Goal: Check status

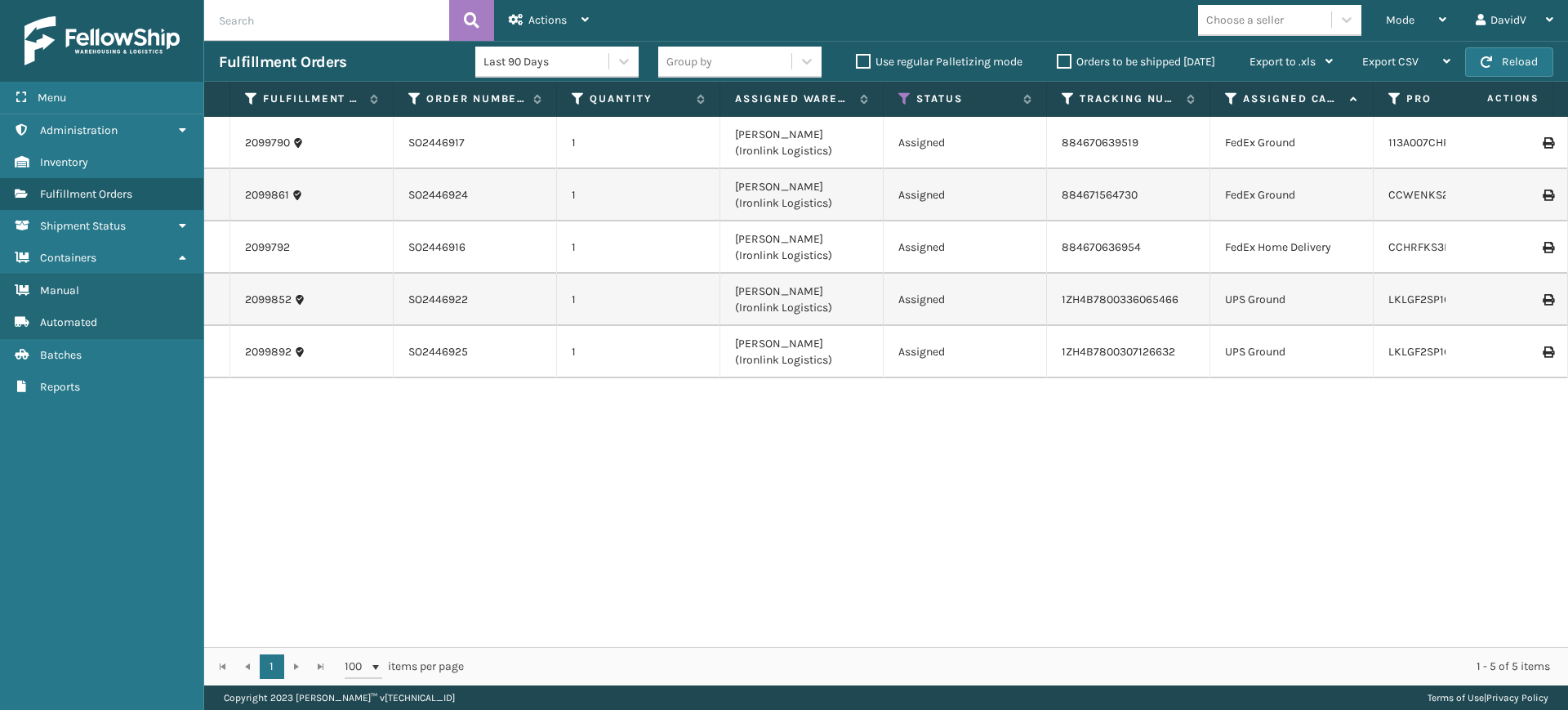
click at [779, 490] on div "2099790 SO2446917 1 [PERSON_NAME] (Ironlink Logistics) Assigned 884670639519 Fe…" at bounding box center [886, 381] width 1364 height 530
click at [1067, 58] on label "Orders to be shipped [DATE]" at bounding box center [1135, 62] width 158 height 14
click at [1057, 58] on input "Orders to be shipped [DATE]" at bounding box center [1057, 57] width 1 height 11
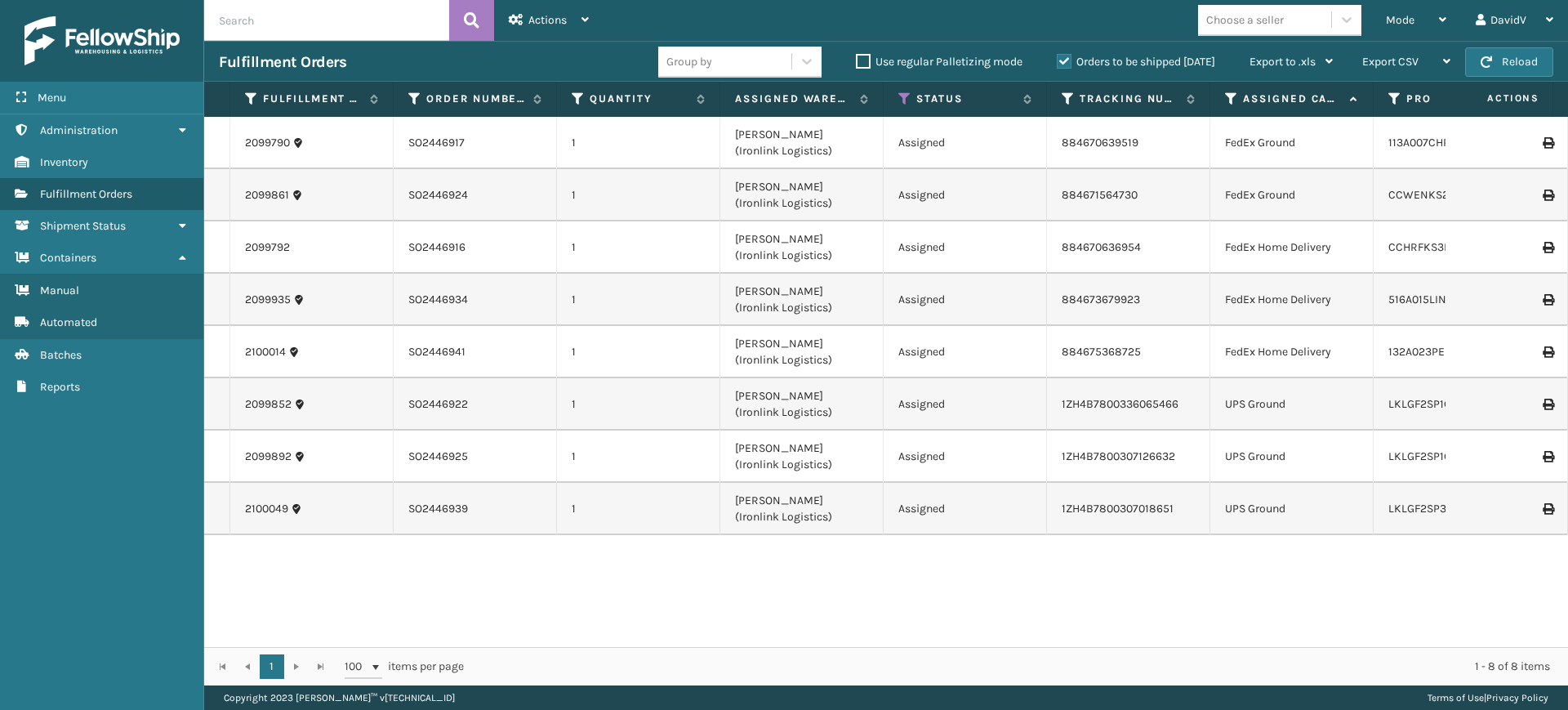
click at [1067, 58] on label "Orders to be shipped [DATE]" at bounding box center [1135, 62] width 158 height 14
click at [1057, 58] on input "Orders to be shipped [DATE]" at bounding box center [1057, 57] width 1 height 11
click at [339, 40] on input "text" at bounding box center [326, 20] width 245 height 41
paste input "SO2446883"
type input "SO2446883"
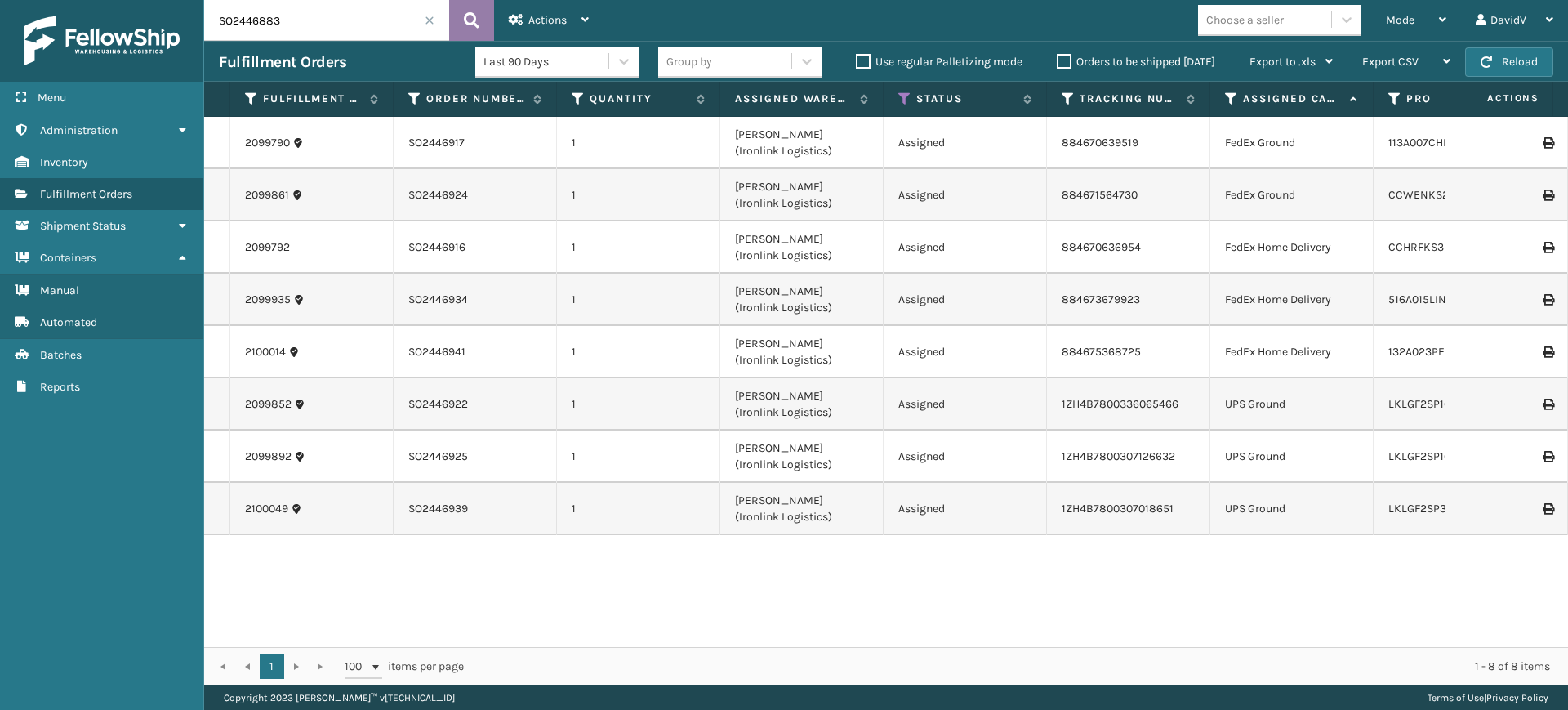
click at [473, 27] on icon at bounding box center [472, 20] width 16 height 25
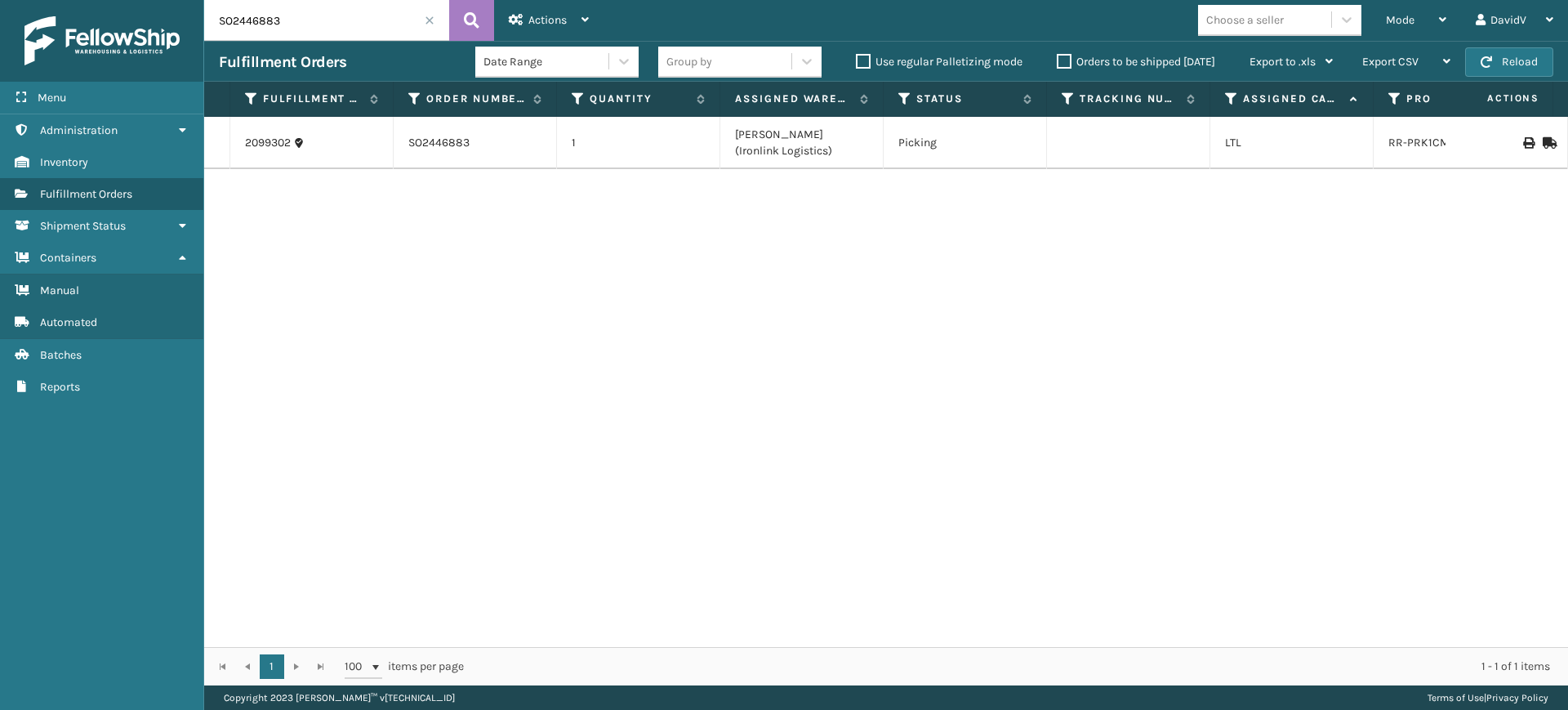
click at [433, 27] on input "SO2446883" at bounding box center [326, 20] width 245 height 41
click at [433, 19] on span at bounding box center [429, 20] width 10 height 10
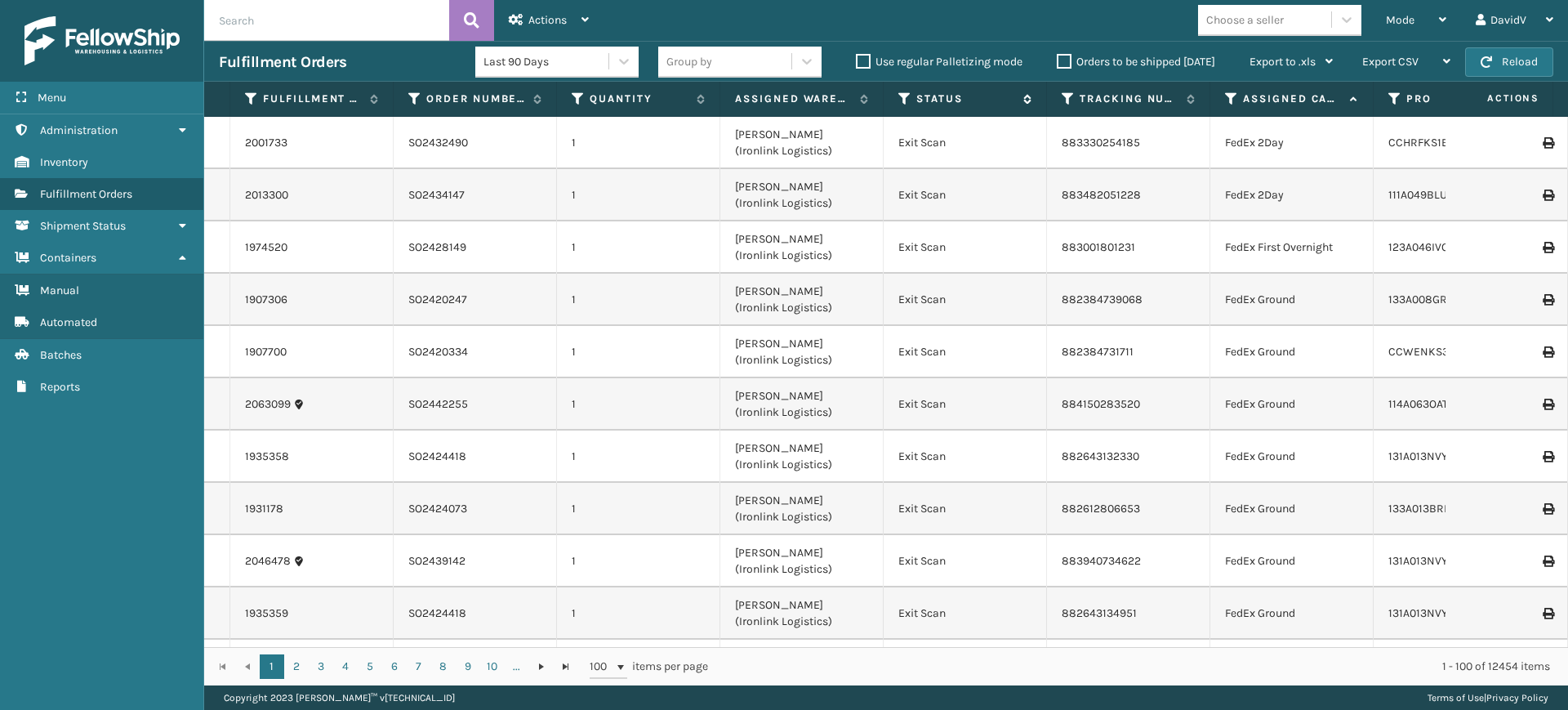
click at [901, 96] on icon at bounding box center [905, 99] width 13 height 15
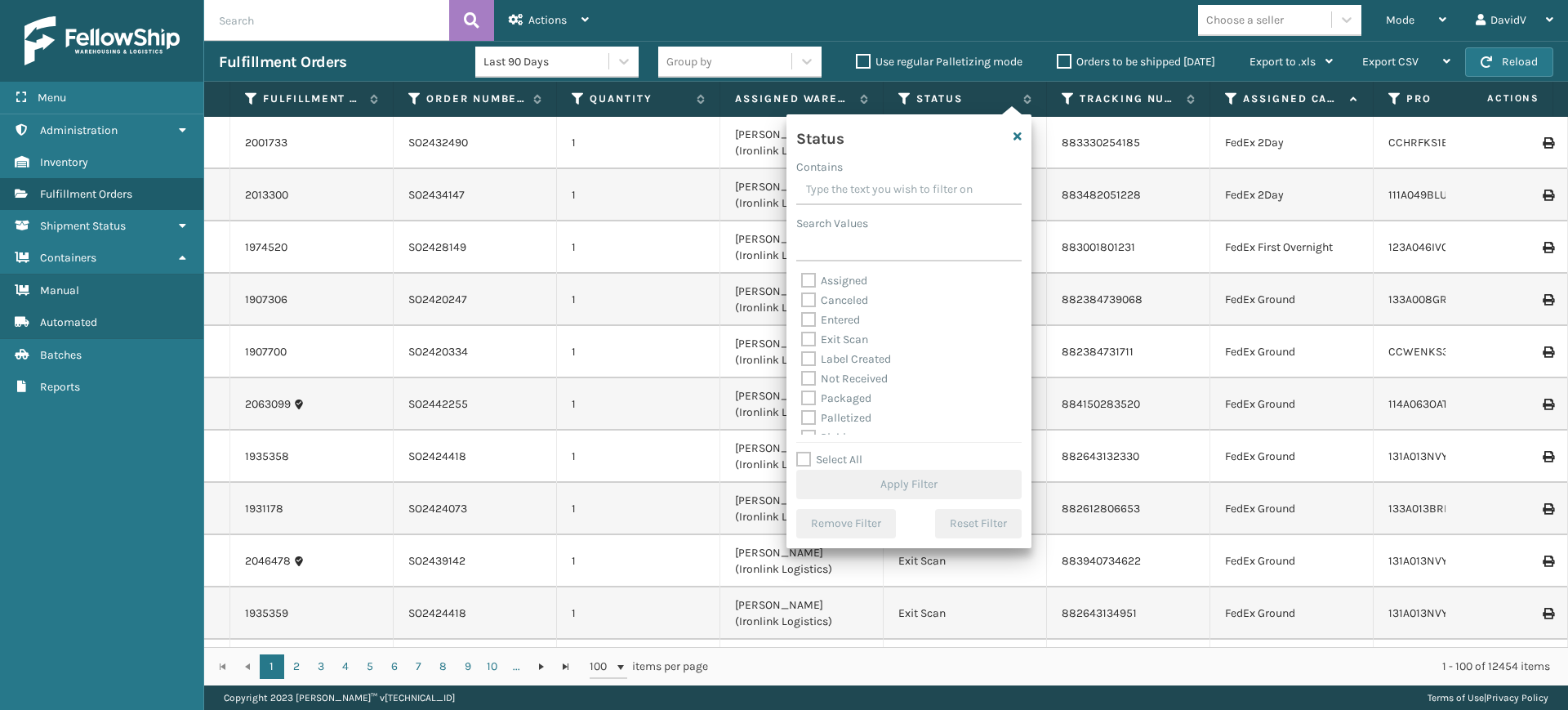
click at [840, 282] on label "Assigned" at bounding box center [834, 281] width 66 height 14
click at [802, 282] on input "Assigned" at bounding box center [801, 276] width 1 height 11
checkbox input "true"
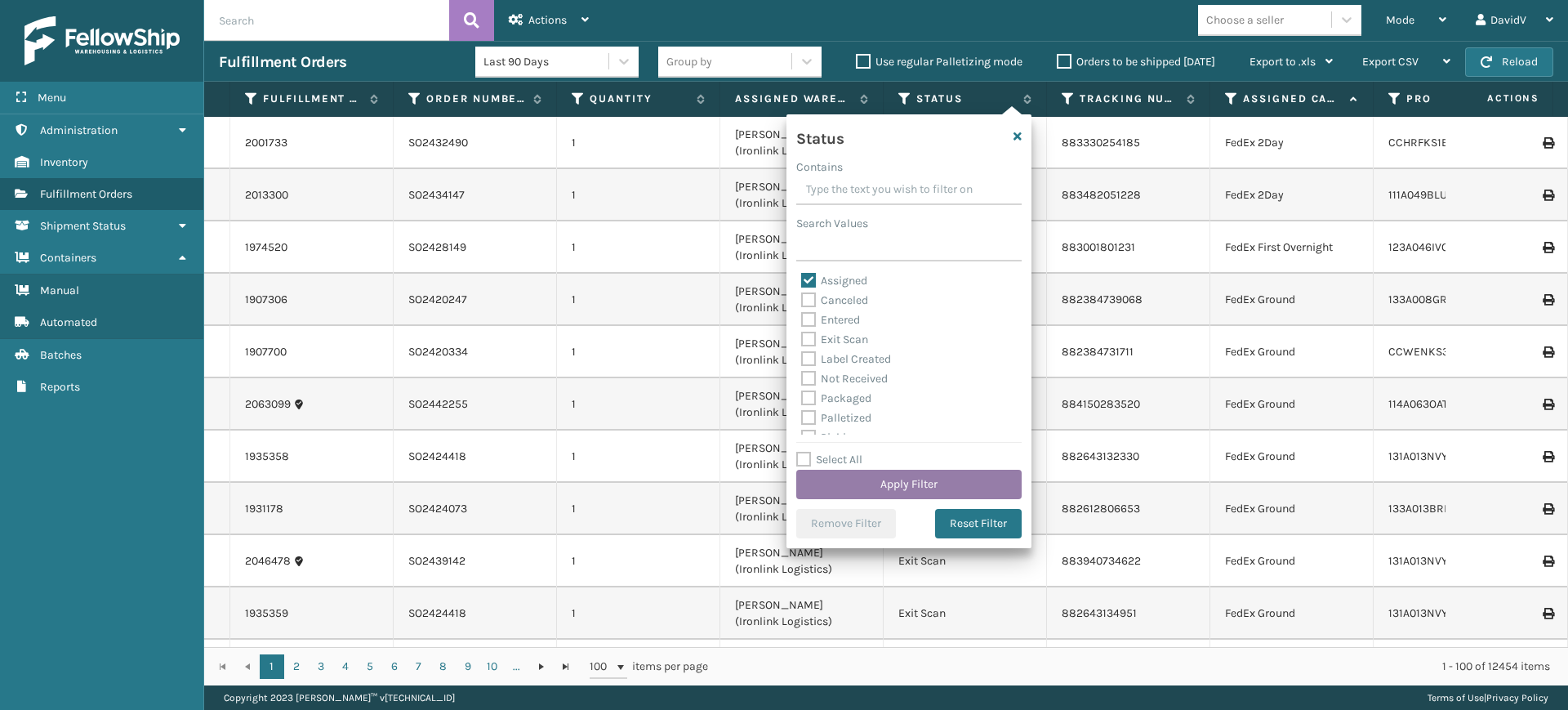
click at [935, 481] on button "Apply Filter" at bounding box center [909, 484] width 225 height 29
